Goal: Task Accomplishment & Management: Manage account settings

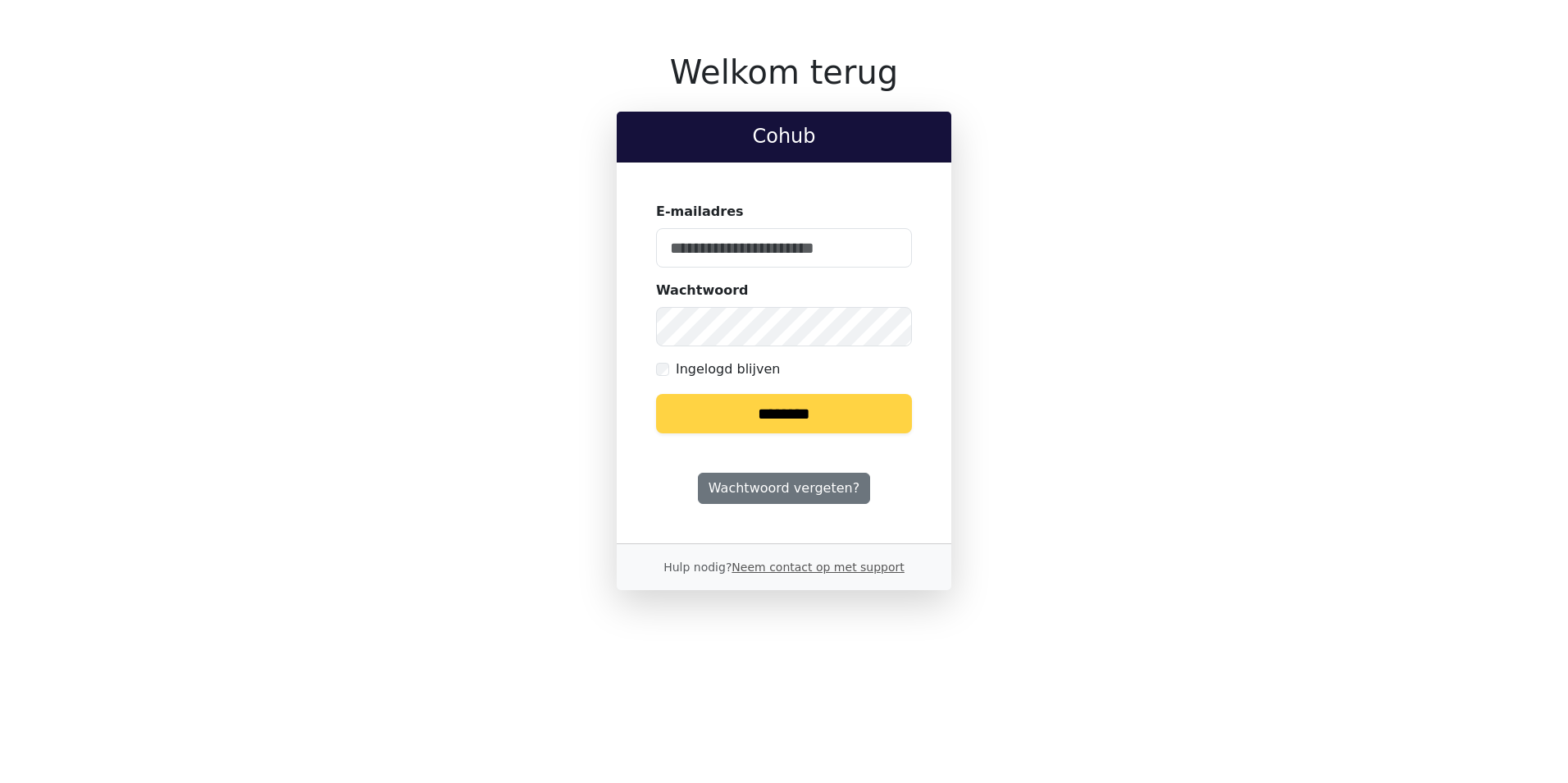
type input "**********"
click at [818, 412] on input "********" at bounding box center [784, 413] width 256 height 39
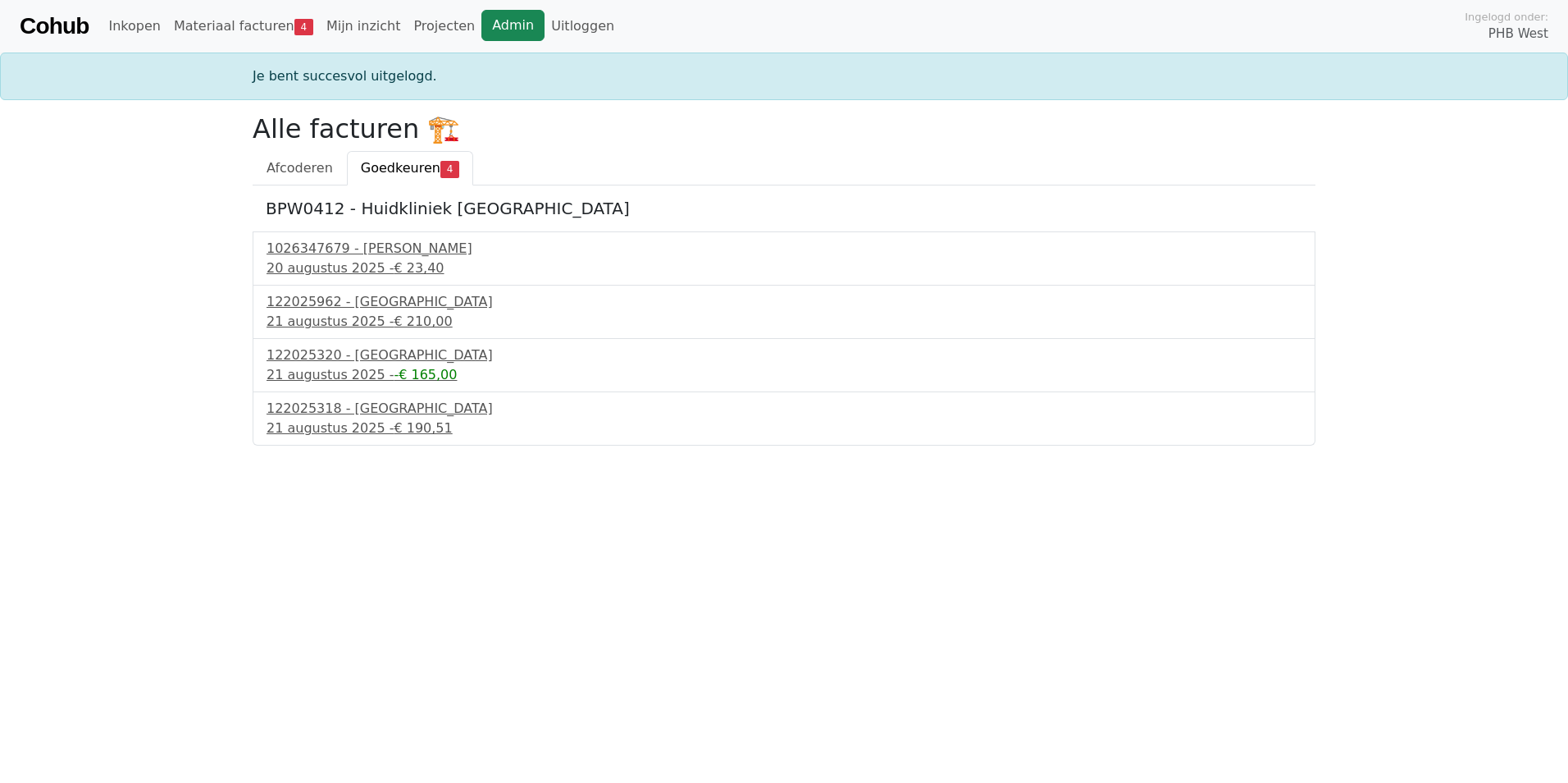
click at [483, 21] on link "Admin" at bounding box center [513, 26] width 63 height 31
